Goal: Find specific page/section: Find specific page/section

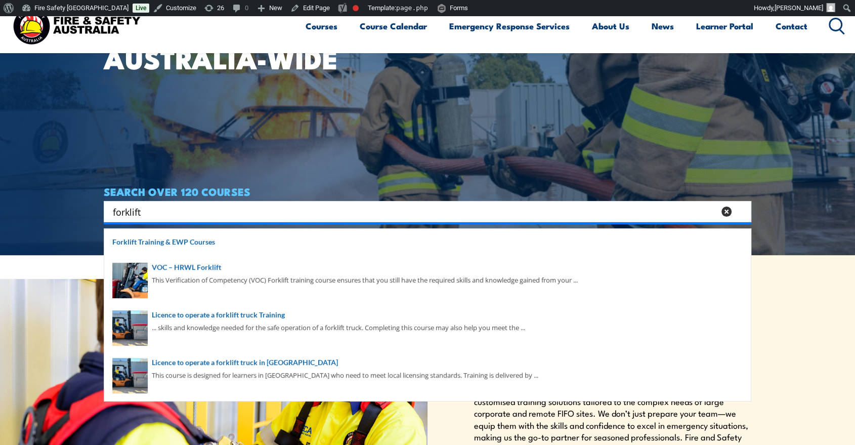
click at [58, 25] on img at bounding box center [76, 26] width 133 height 44
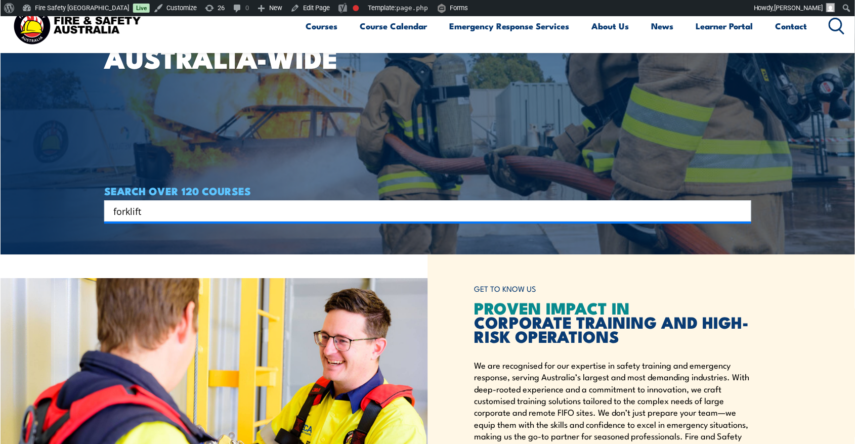
scroll to position [206, 0]
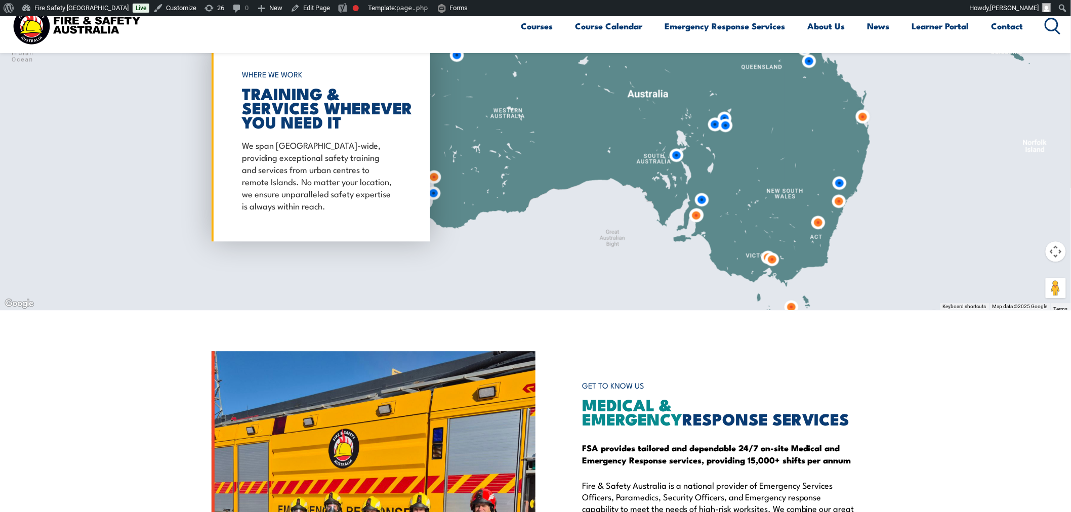
scroll to position [956, 0]
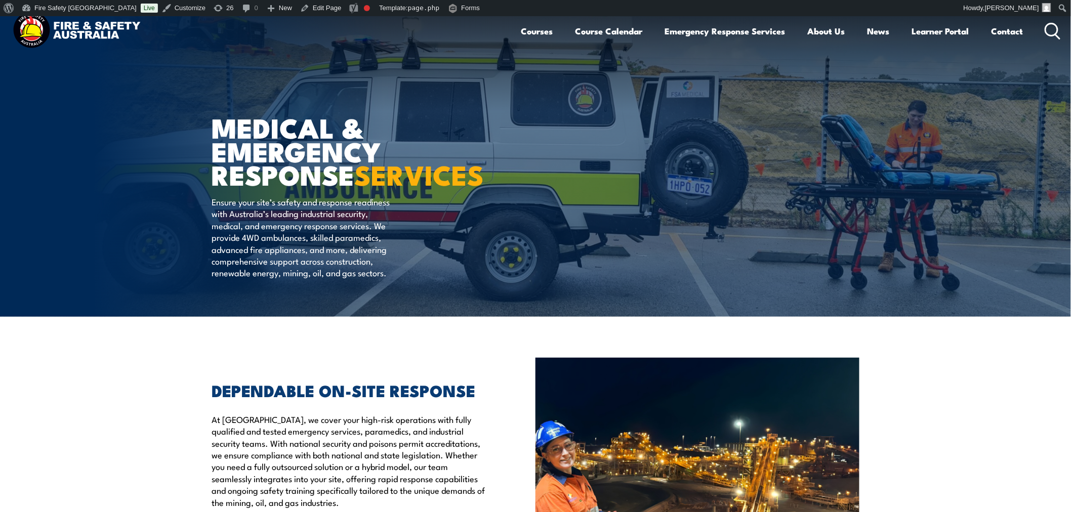
click at [120, 31] on img at bounding box center [76, 31] width 133 height 44
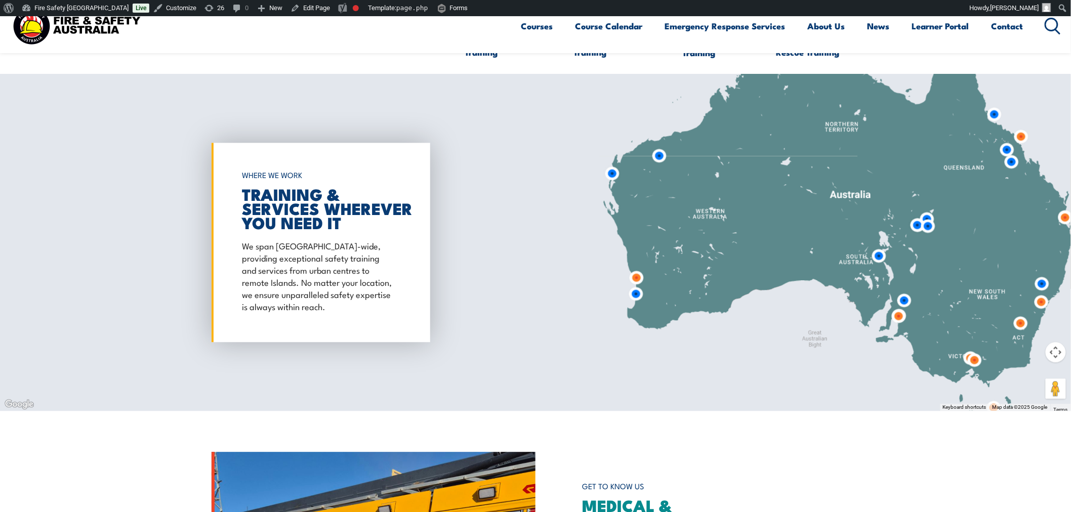
scroll to position [843, 0]
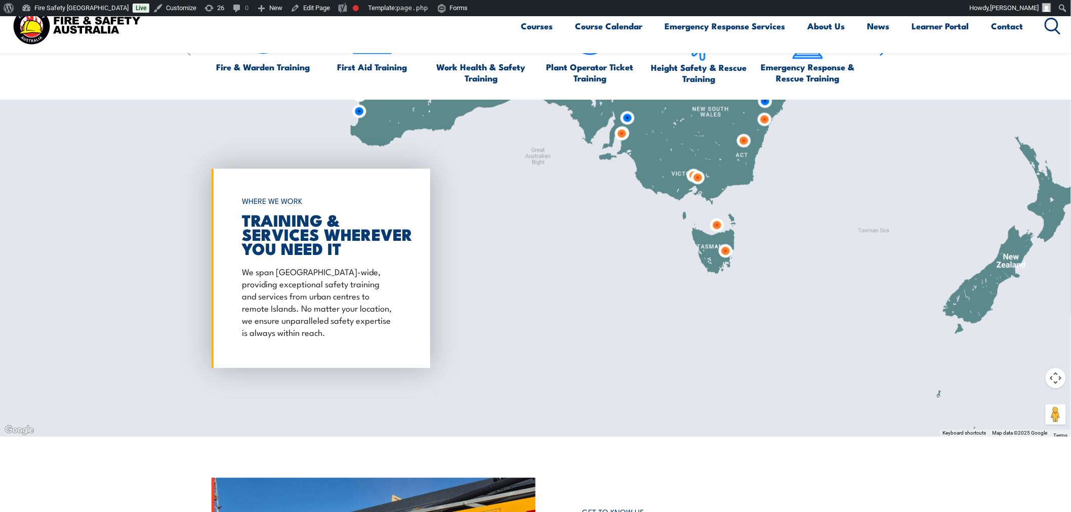
drag, startPoint x: 876, startPoint y: 371, endPoint x: 593, endPoint y: 155, distance: 356.2
click at [593, 155] on div at bounding box center [535, 268] width 1071 height 337
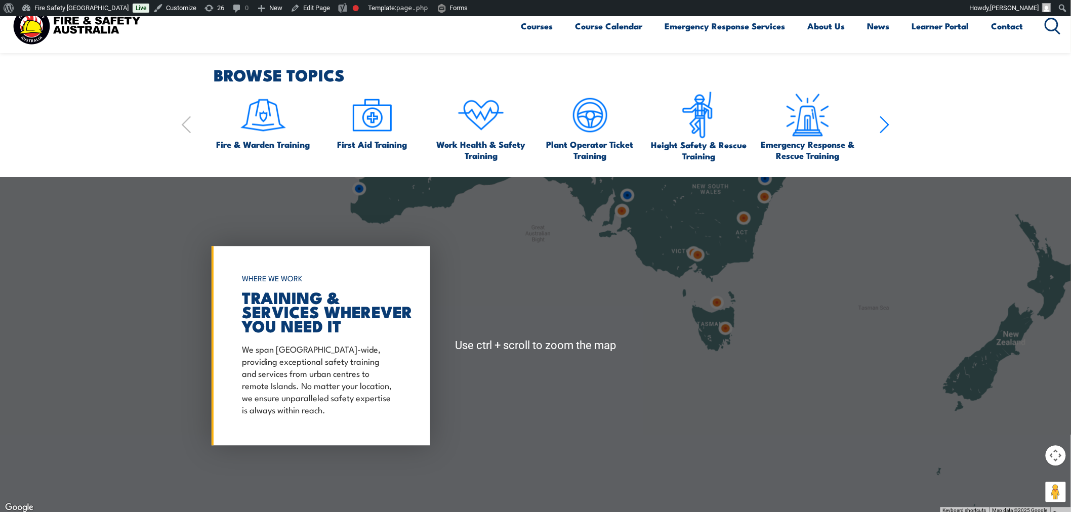
scroll to position [750, 0]
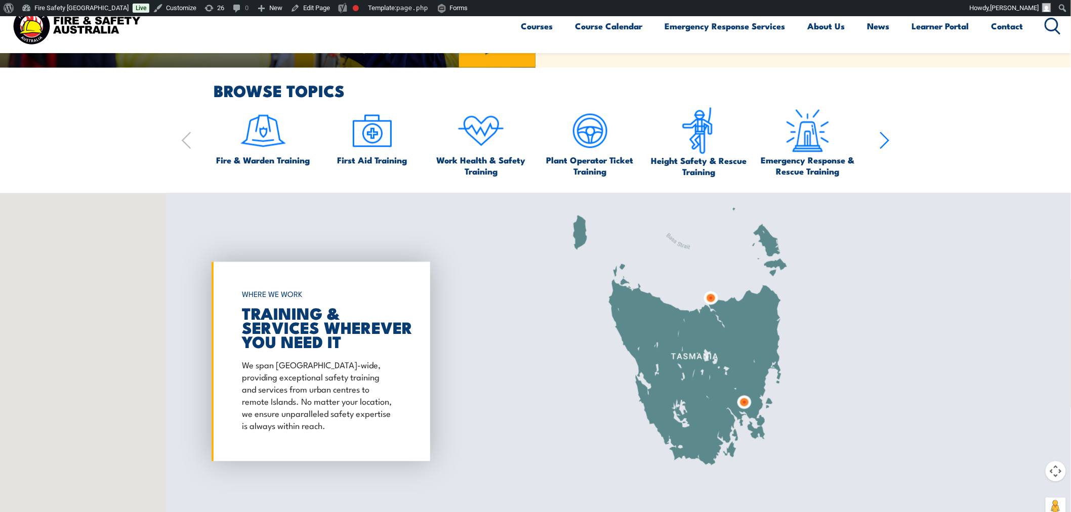
drag, startPoint x: 667, startPoint y: 287, endPoint x: 924, endPoint y: 357, distance: 266.6
click at [924, 357] on div at bounding box center [535, 361] width 1071 height 337
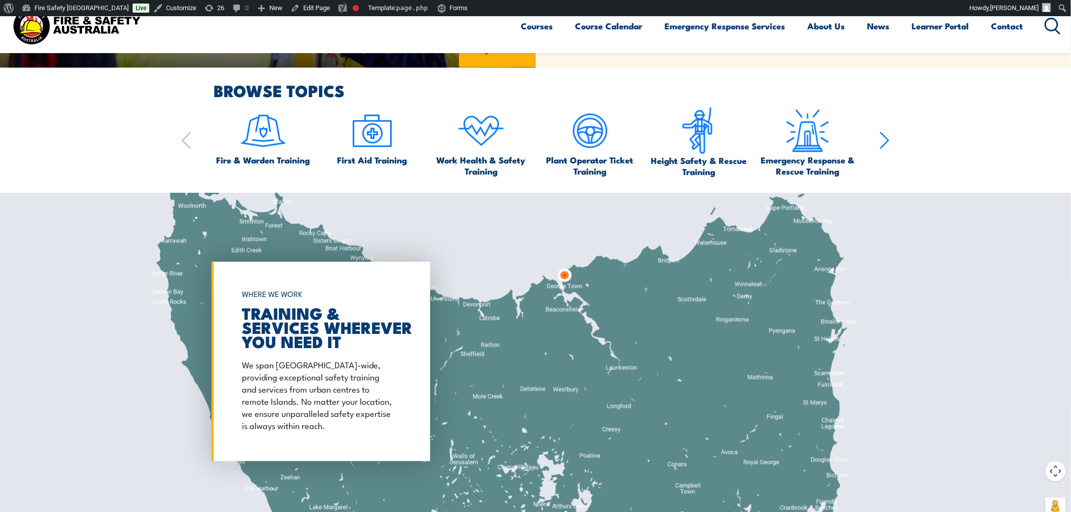
drag, startPoint x: 711, startPoint y: 305, endPoint x: 867, endPoint y: 394, distance: 178.9
click at [867, 394] on div at bounding box center [535, 361] width 1071 height 337
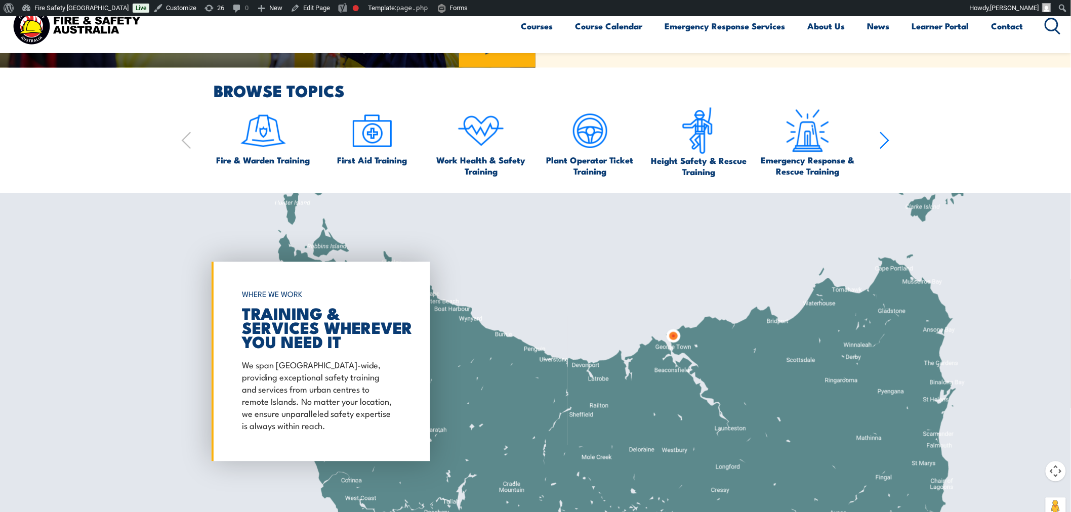
click at [673, 336] on img at bounding box center [673, 336] width 19 height 19
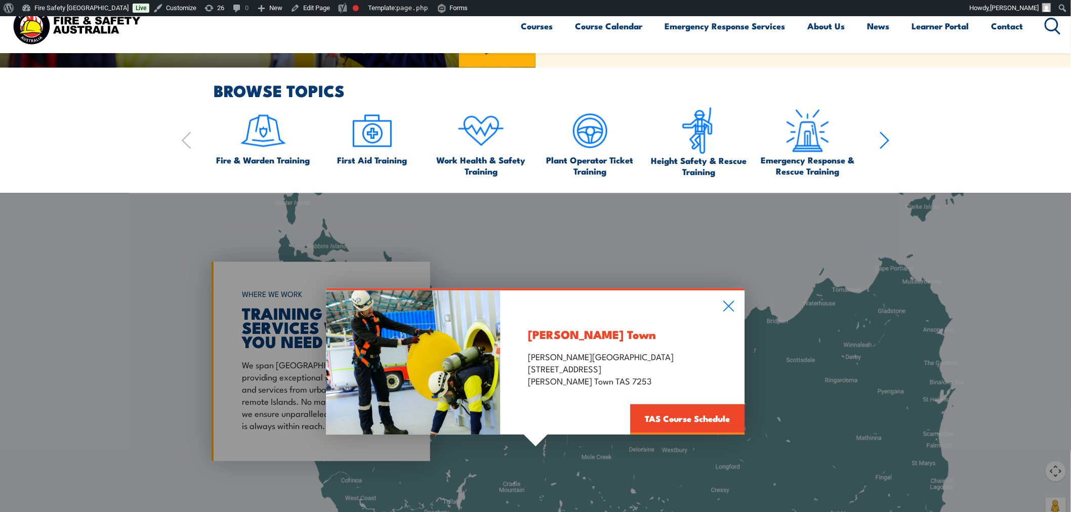
click at [736, 304] on div "George Town George Town Trade Training Centre 162 Franklin Street George Town T…" at bounding box center [535, 362] width 419 height 146
click at [723, 310] on icon at bounding box center [729, 306] width 12 height 11
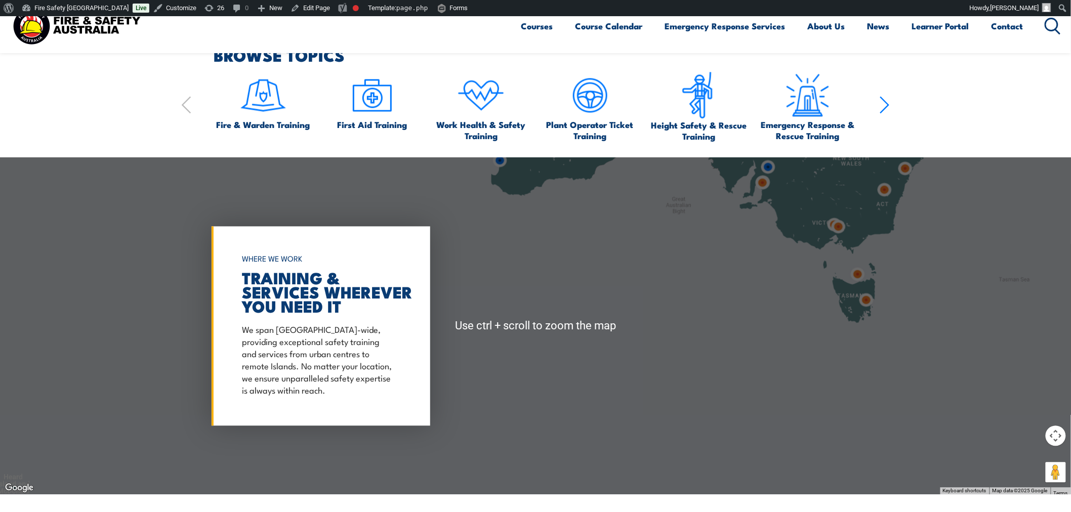
scroll to position [825, 0]
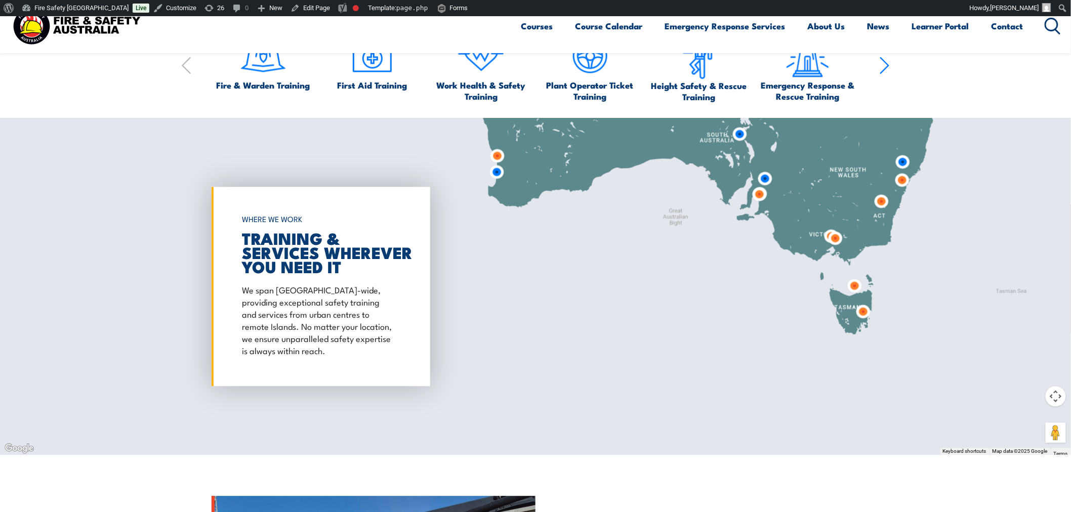
drag, startPoint x: 908, startPoint y: 235, endPoint x: 905, endPoint y: 292, distance: 56.8
click at [905, 292] on div at bounding box center [535, 286] width 1071 height 337
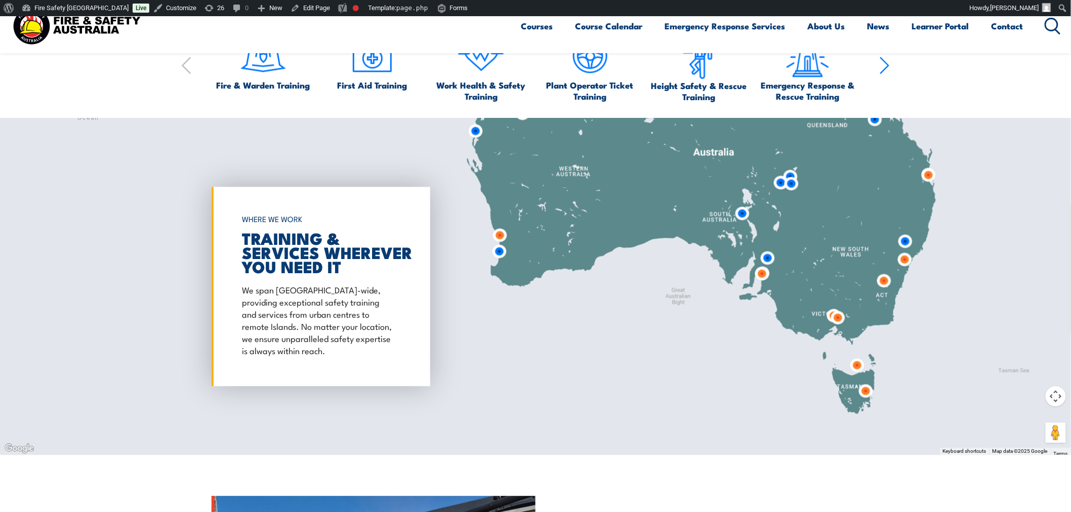
drag, startPoint x: 888, startPoint y: 219, endPoint x: 891, endPoint y: 301, distance: 81.6
click at [891, 301] on div at bounding box center [535, 286] width 1071 height 337
click at [1059, 397] on button "Map camera controls" at bounding box center [1056, 396] width 20 height 20
click at [1029, 366] on button "Zoom in" at bounding box center [1030, 371] width 20 height 20
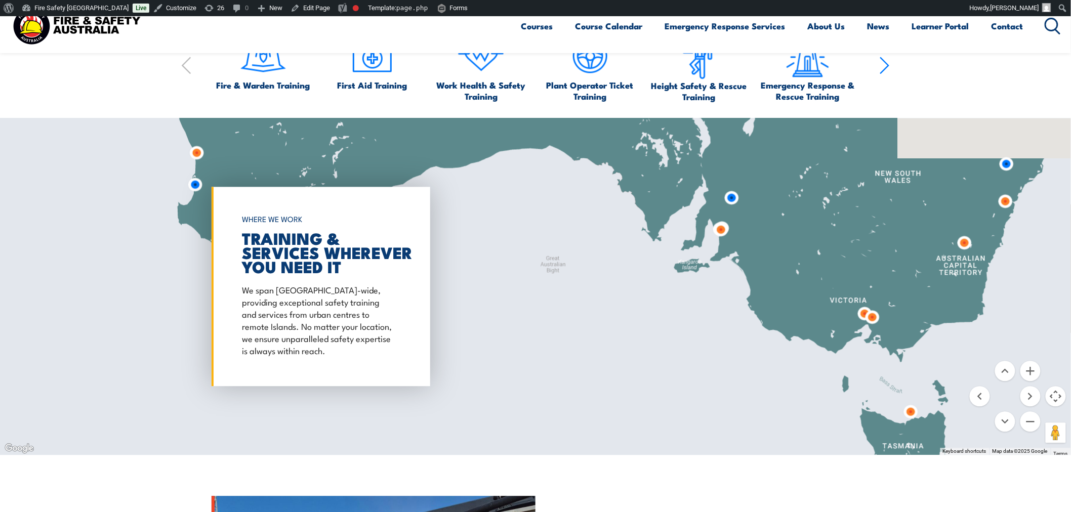
drag, startPoint x: 902, startPoint y: 365, endPoint x: 633, endPoint y: 325, distance: 271.2
click at [633, 325] on div at bounding box center [535, 286] width 1071 height 337
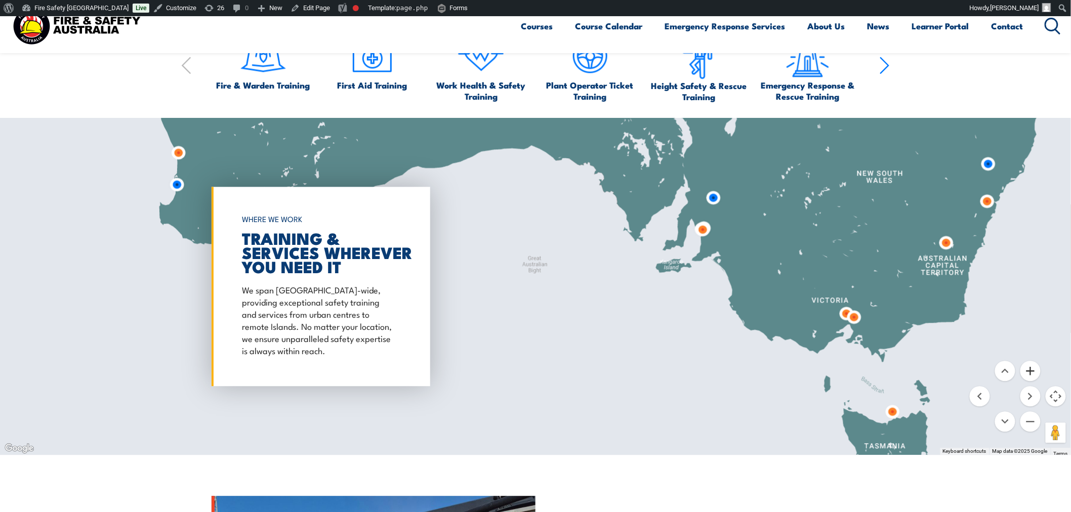
click at [1027, 366] on button "Zoom in" at bounding box center [1030, 371] width 20 height 20
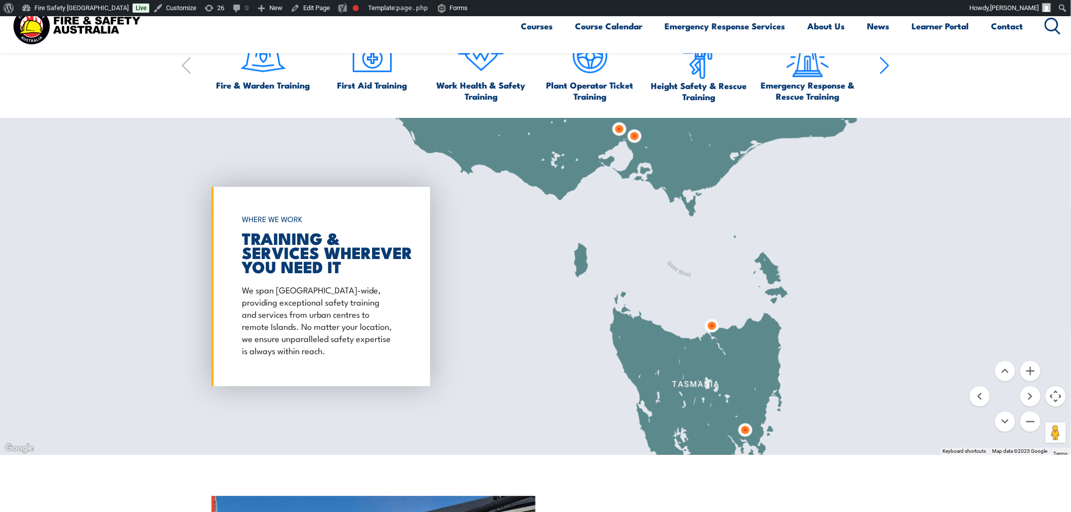
drag, startPoint x: 795, startPoint y: 322, endPoint x: 348, endPoint y: 135, distance: 484.8
click at [328, 116] on div "WORKPLACE SAFETY TRAINING EMERGENCY RESPONSE AUSTRALIA-WIDE SEARCH OVER 120 COU…" at bounding box center [535, 224] width 1071 height 2066
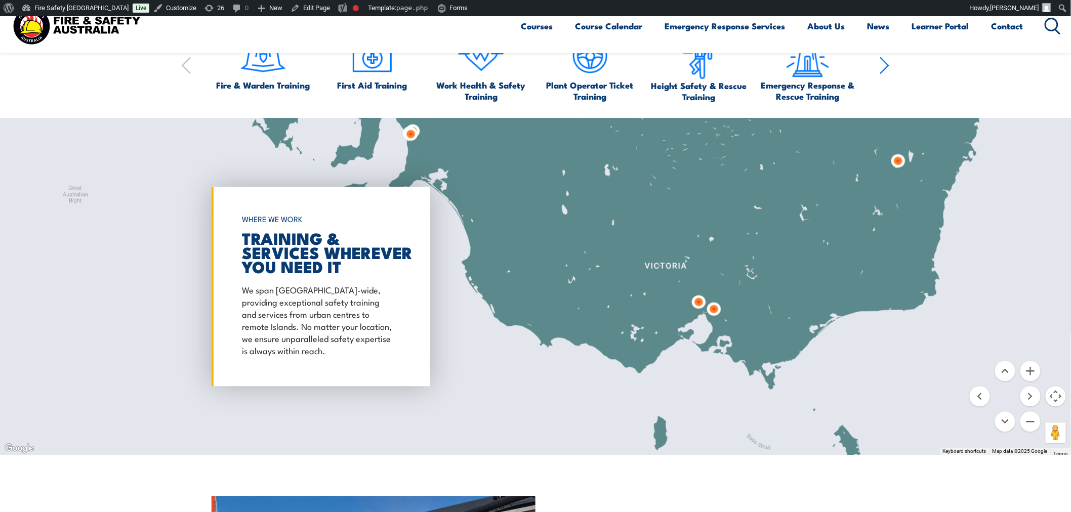
drag, startPoint x: 659, startPoint y: 174, endPoint x: 821, endPoint y: 505, distance: 369.0
click at [821, 506] on div "WORKPLACE SAFETY TRAINING EMERGENCY RESPONSE AUSTRALIA-WIDE SEARCH OVER 120 COU…" at bounding box center [535, 224] width 1071 height 2066
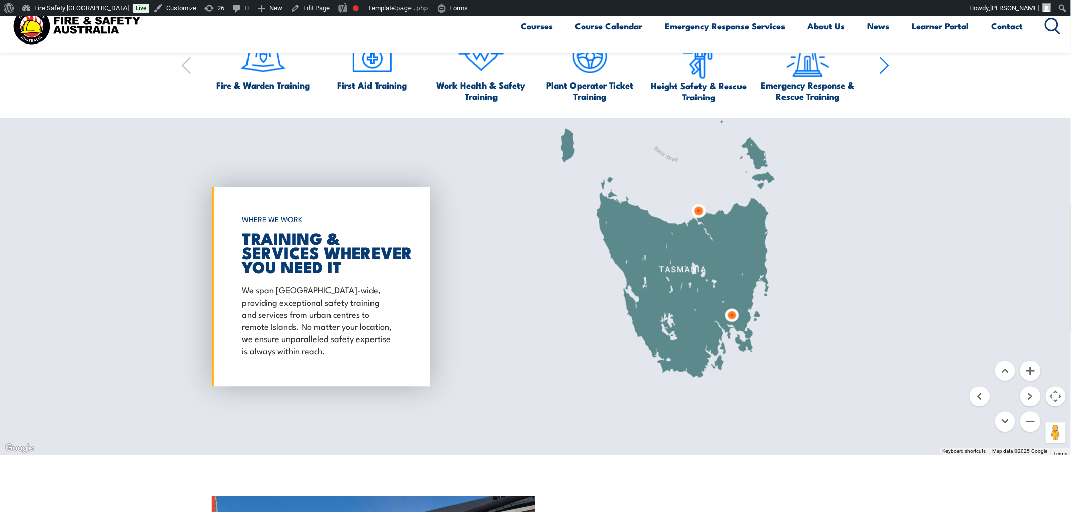
drag, startPoint x: 764, startPoint y: 342, endPoint x: 628, endPoint y: -68, distance: 432.2
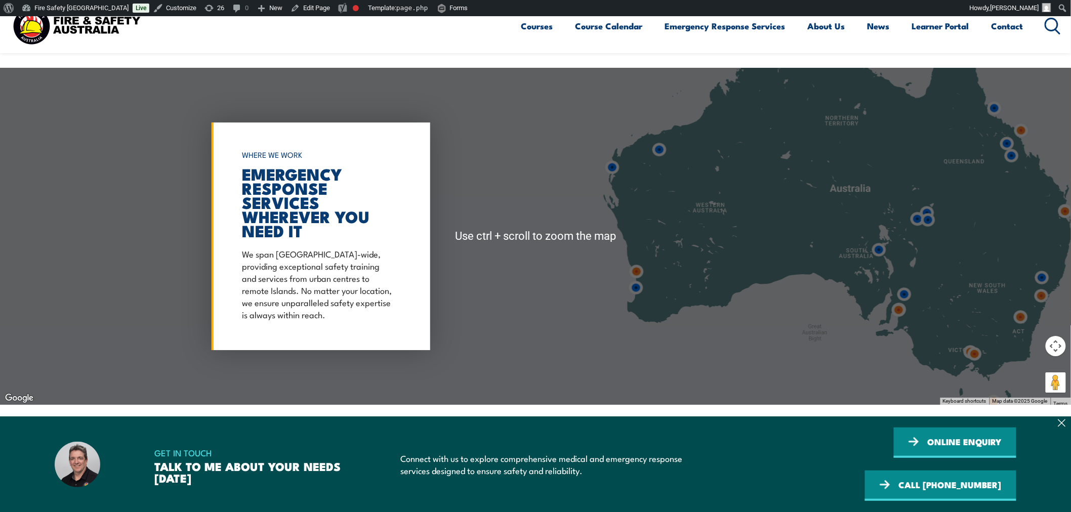
scroll to position [2906, 0]
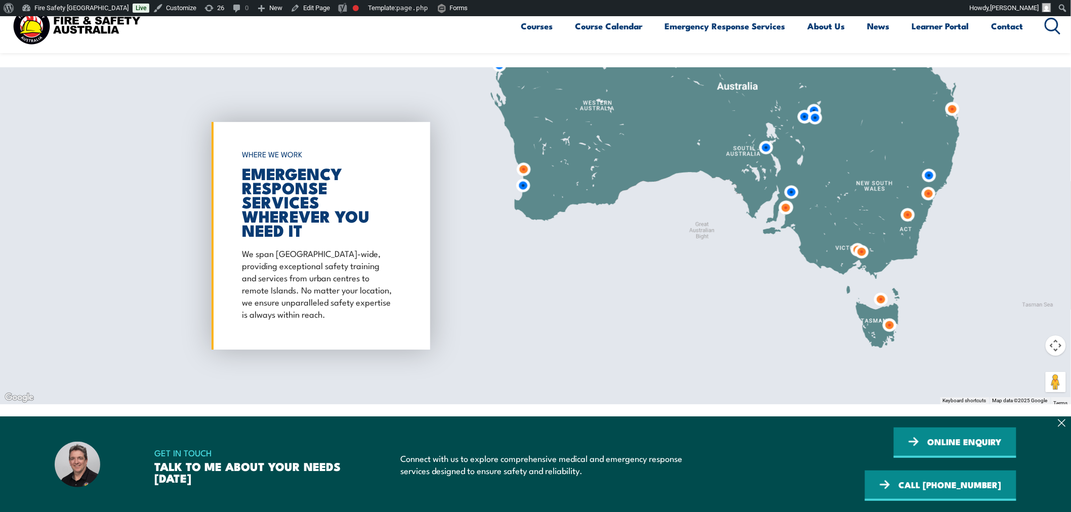
drag, startPoint x: 851, startPoint y: 347, endPoint x: 718, endPoint y: 231, distance: 176.5
click at [718, 231] on div at bounding box center [535, 235] width 1071 height 337
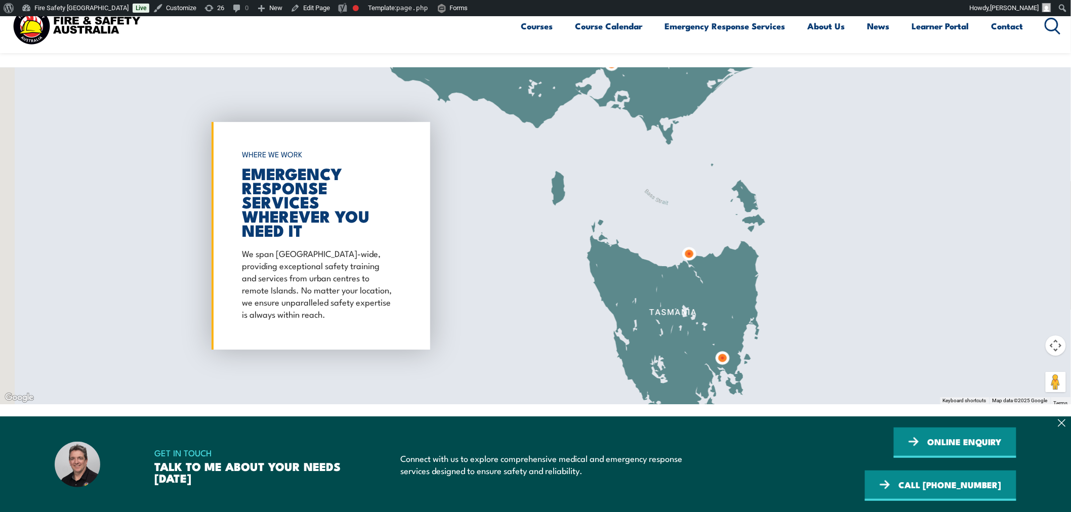
drag, startPoint x: 722, startPoint y: 234, endPoint x: 826, endPoint y: 282, distance: 114.4
click at [826, 282] on div at bounding box center [535, 235] width 1071 height 337
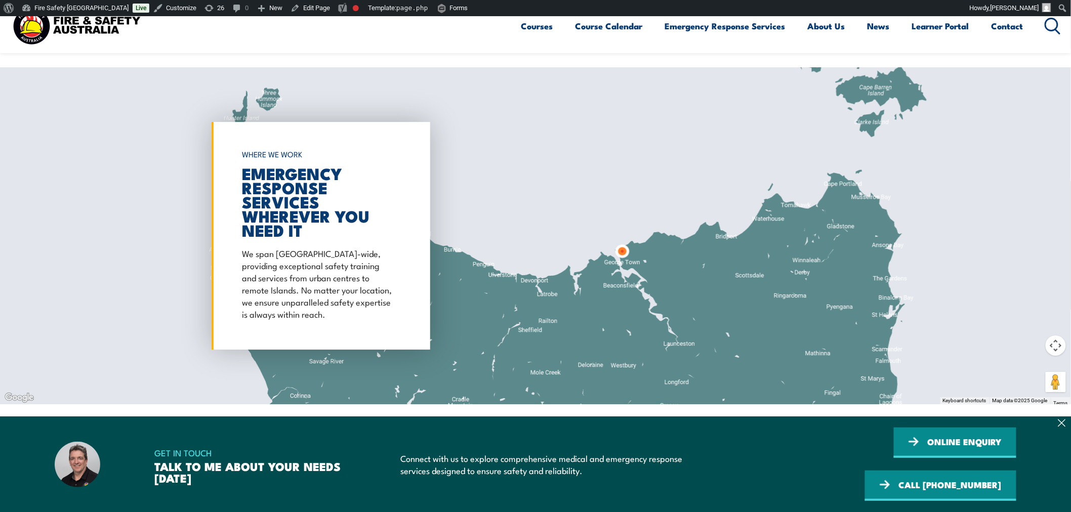
drag, startPoint x: 562, startPoint y: 214, endPoint x: 884, endPoint y: 309, distance: 335.6
click at [884, 309] on div at bounding box center [535, 235] width 1071 height 337
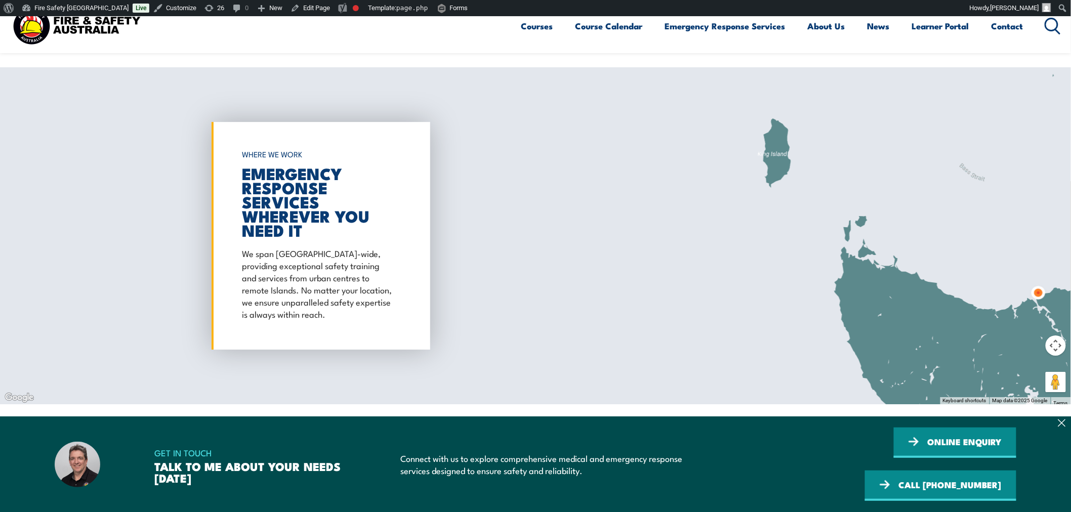
drag, startPoint x: 817, startPoint y: 282, endPoint x: 699, endPoint y: 229, distance: 129.6
click at [699, 229] on div at bounding box center [535, 235] width 1071 height 337
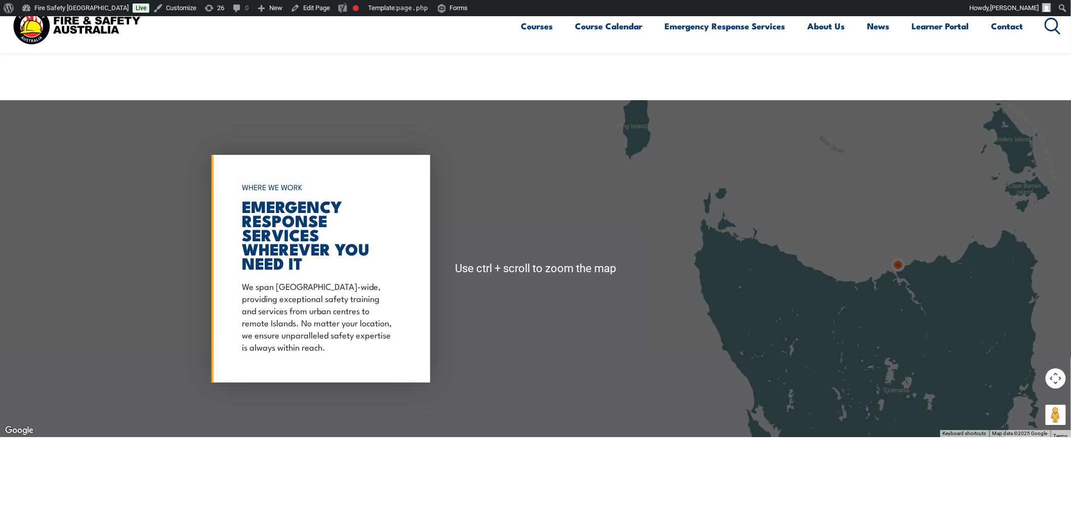
scroll to position [2868, 0]
